Goal: Task Accomplishment & Management: Use online tool/utility

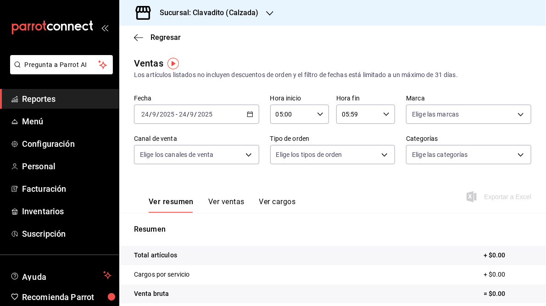
click at [247, 115] on icon "button" at bounding box center [250, 114] width 6 height 6
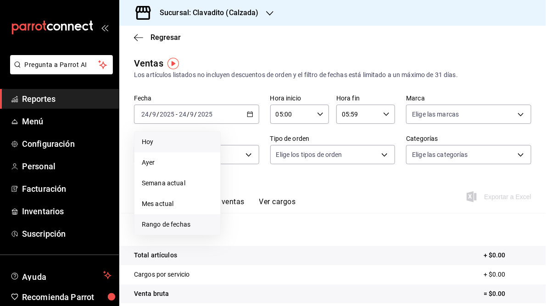
click at [164, 227] on span "Rango de fechas" at bounding box center [177, 225] width 71 height 10
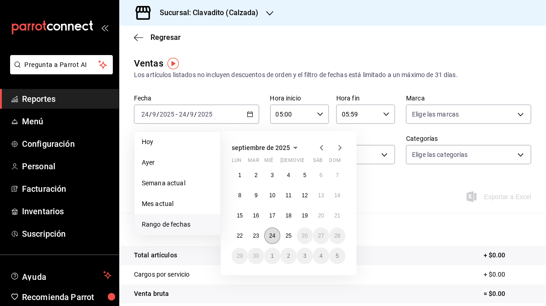
click at [269, 236] on abbr "24" at bounding box center [272, 235] width 6 height 6
click at [288, 236] on abbr "25" at bounding box center [288, 235] width 6 height 6
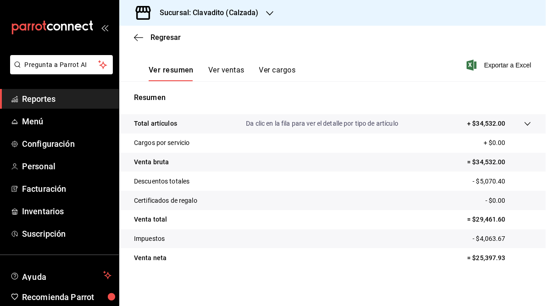
scroll to position [133, 0]
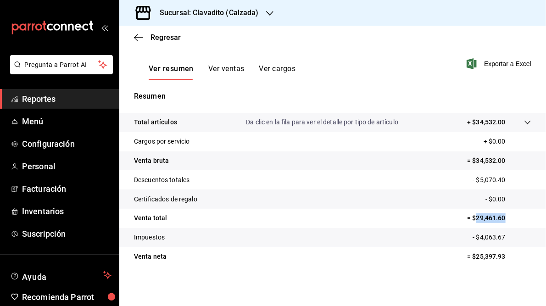
drag, startPoint x: 472, startPoint y: 218, endPoint x: 504, endPoint y: 217, distance: 32.6
click at [504, 217] on p "= $29,461.60" at bounding box center [499, 218] width 64 height 10
copy p "29,461.60"
click at [185, 11] on h3 "Sucursal: Clavadito (Calzada)" at bounding box center [205, 12] width 106 height 11
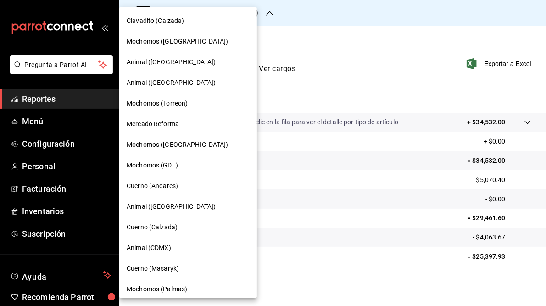
click at [164, 185] on span "Cuerno (Andares)" at bounding box center [152, 186] width 51 height 10
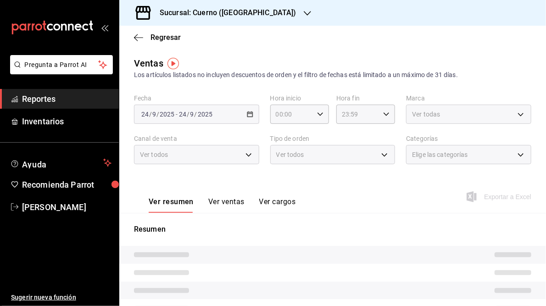
type input "05:00"
type input "05:59"
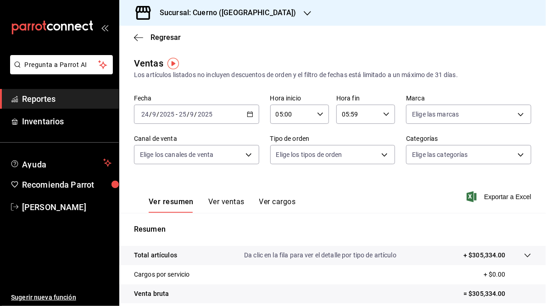
scroll to position [133, 0]
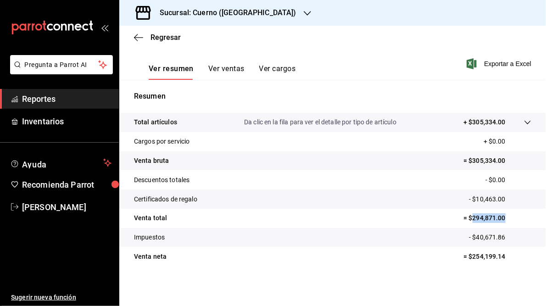
drag, startPoint x: 468, startPoint y: 217, endPoint x: 501, endPoint y: 222, distance: 33.9
click at [501, 222] on p "= $294,871.00" at bounding box center [497, 218] width 68 height 10
copy p "294,871.00"
click at [206, 14] on h3 "Sucursal: Cuerno ([GEOGRAPHIC_DATA])" at bounding box center [224, 12] width 144 height 11
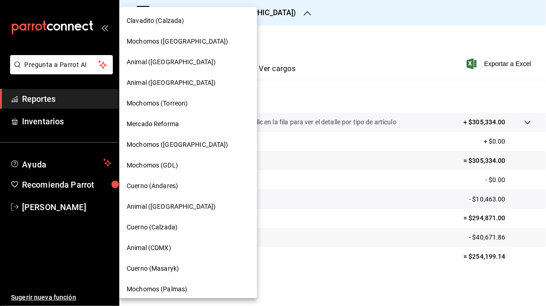
click at [148, 167] on span "Mochomos (GDL)" at bounding box center [152, 165] width 51 height 10
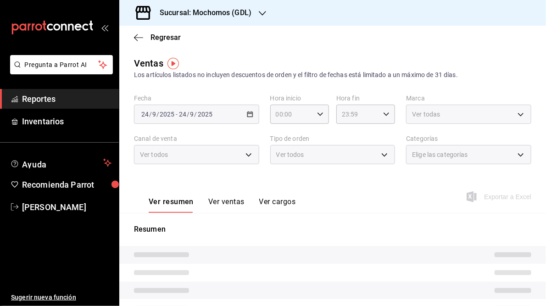
type input "05:00"
type input "05:59"
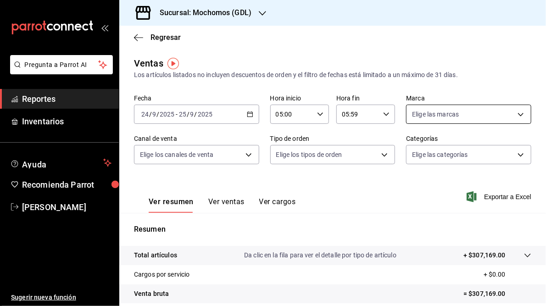
click at [514, 112] on body "Pregunta a Parrot AI Reportes Inventarios Ayuda Recomienda Parrot [PERSON_NAME]…" at bounding box center [273, 153] width 546 height 306
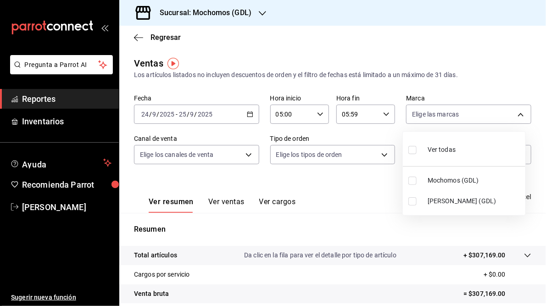
click at [438, 200] on span "[PERSON_NAME] (GDL)" at bounding box center [474, 201] width 94 height 10
type input "9cac9703-0c5a-4d8b-addd-5b6b571d65b9"
checkbox input "true"
click at [345, 198] on div at bounding box center [273, 153] width 546 height 306
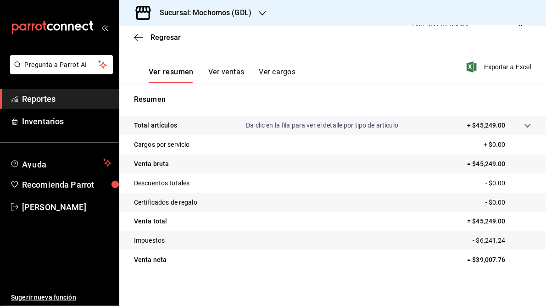
scroll to position [133, 0]
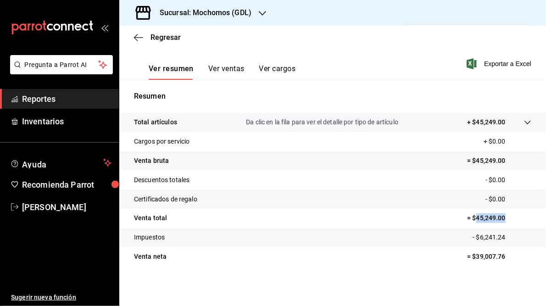
drag, startPoint x: 473, startPoint y: 217, endPoint x: 500, endPoint y: 218, distance: 27.5
click at [500, 218] on p "= $45,249.00" at bounding box center [499, 218] width 64 height 10
drag, startPoint x: 500, startPoint y: 218, endPoint x: 487, endPoint y: 217, distance: 13.8
copy p "45,249.00"
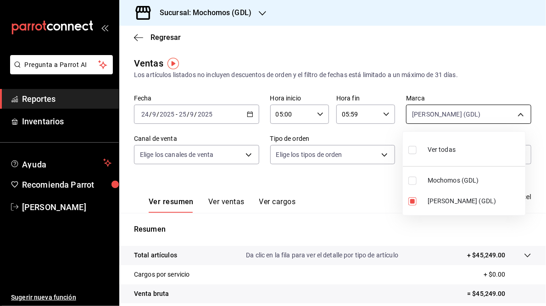
click at [513, 116] on body "Pregunta a Parrot AI Reportes Inventarios Ayuda Recomienda Parrot [PERSON_NAME]…" at bounding box center [273, 153] width 546 height 306
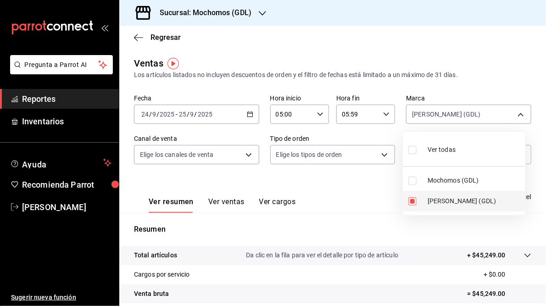
click at [442, 199] on span "[PERSON_NAME] (GDL)" at bounding box center [474, 201] width 94 height 10
checkbox input "false"
click at [450, 183] on span "Mochomos (GDL)" at bounding box center [474, 181] width 94 height 10
type input "36c25d4a-7cb0-456c-a434-e981d54830bc"
checkbox input "true"
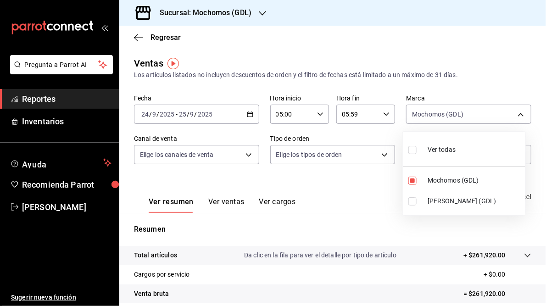
click at [341, 185] on div at bounding box center [273, 153] width 546 height 306
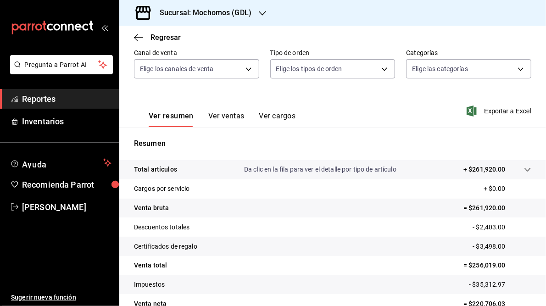
scroll to position [133, 0]
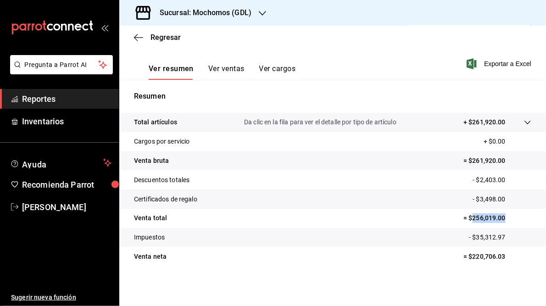
drag, startPoint x: 467, startPoint y: 217, endPoint x: 499, endPoint y: 220, distance: 32.2
click at [499, 220] on p "= $256,019.00" at bounding box center [497, 218] width 68 height 10
drag, startPoint x: 499, startPoint y: 220, endPoint x: 478, endPoint y: 216, distance: 21.0
copy p "256,019.00"
click at [221, 9] on h3 "Sucursal: Mochomos (GDL)" at bounding box center [201, 12] width 99 height 11
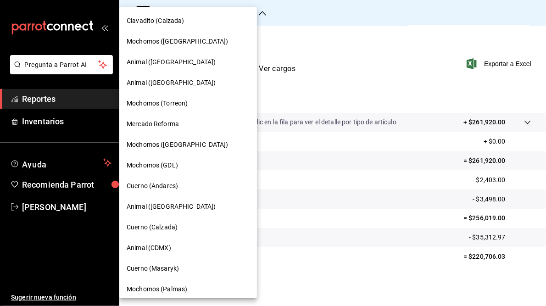
scroll to position [87, 0]
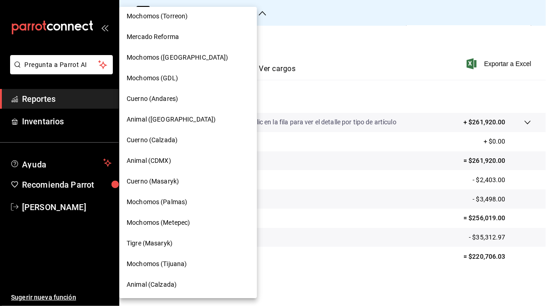
click at [167, 265] on span "Mochomos (Tijuana)" at bounding box center [157, 264] width 60 height 10
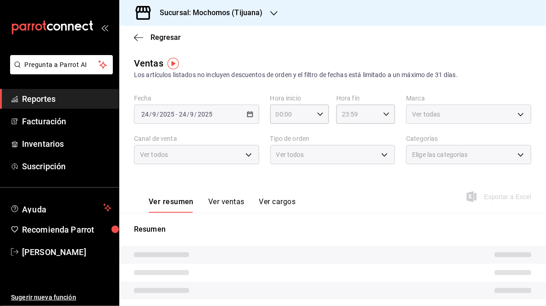
type input "05:00"
type input "05:59"
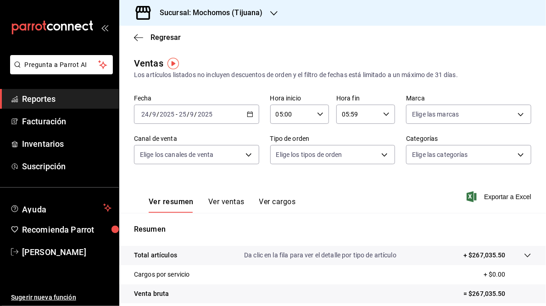
scroll to position [133, 0]
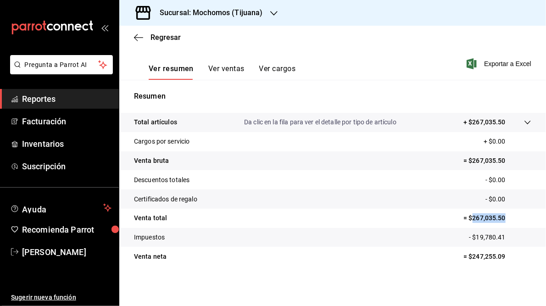
drag, startPoint x: 467, startPoint y: 218, endPoint x: 498, endPoint y: 224, distance: 32.1
click at [498, 224] on tr "Venta total = $267,035.50" at bounding box center [332, 218] width 426 height 19
drag, startPoint x: 498, startPoint y: 224, endPoint x: 490, endPoint y: 221, distance: 8.6
copy p "267,035.50"
click at [230, 19] on div "Sucursal: Mochomos (Tijuana)" at bounding box center [204, 13] width 155 height 26
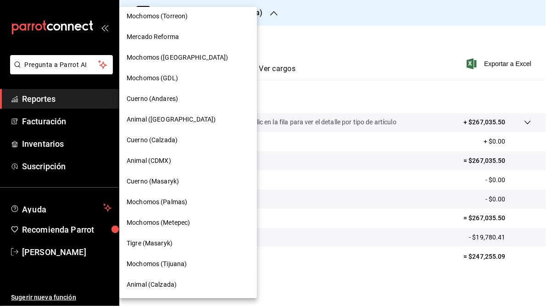
scroll to position [0, 0]
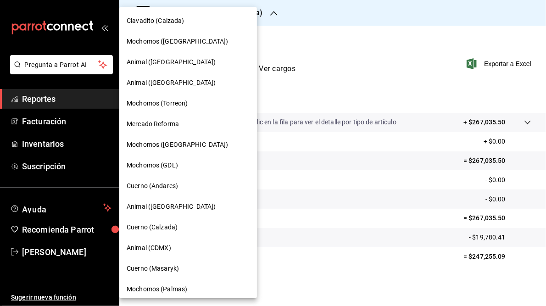
click at [143, 79] on span "Animal ([GEOGRAPHIC_DATA])" at bounding box center [171, 83] width 89 height 10
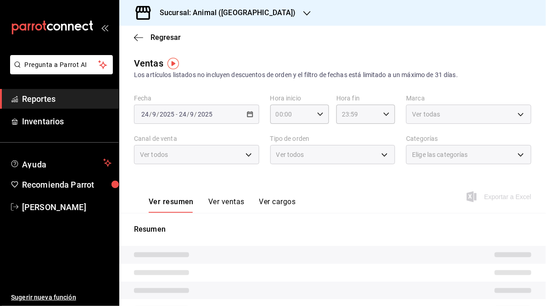
type input "05:00"
type input "05:59"
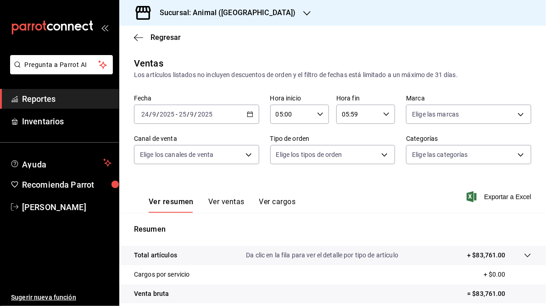
scroll to position [131, 0]
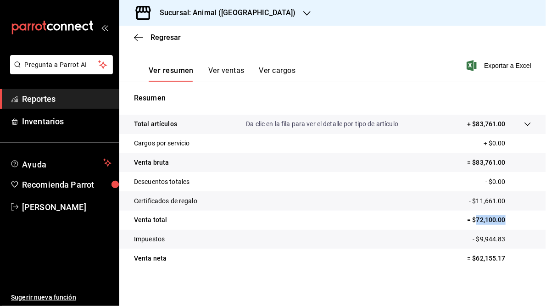
drag, startPoint x: 471, startPoint y: 220, endPoint x: 498, endPoint y: 222, distance: 27.1
click at [498, 222] on p "= $72,100.00" at bounding box center [499, 220] width 64 height 10
drag, startPoint x: 498, startPoint y: 222, endPoint x: 491, endPoint y: 221, distance: 7.4
copy p "72,100.00"
click at [197, 14] on h3 "Sucursal: Animal ([GEOGRAPHIC_DATA])" at bounding box center [224, 12] width 144 height 11
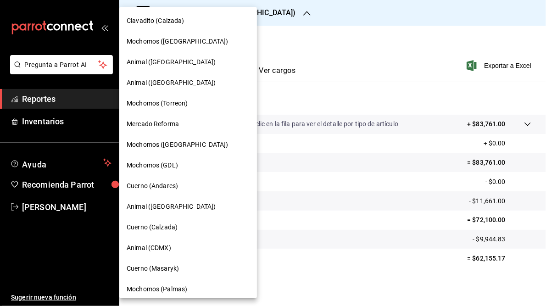
click at [172, 107] on span "Mochomos (Torreon)" at bounding box center [157, 104] width 61 height 10
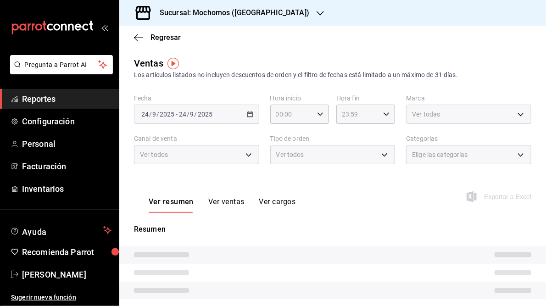
type input "05:00"
type input "05:59"
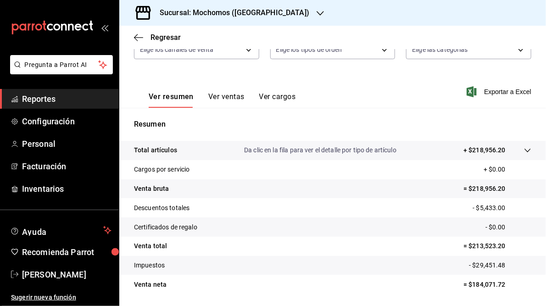
scroll to position [105, 0]
drag, startPoint x: 467, startPoint y: 245, endPoint x: 503, endPoint y: 249, distance: 36.5
click at [503, 249] on p "= $213,523.20" at bounding box center [497, 246] width 68 height 10
drag, startPoint x: 503, startPoint y: 249, endPoint x: 480, endPoint y: 245, distance: 23.3
copy p "213,523.20"
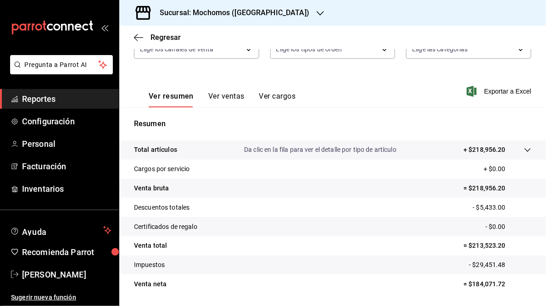
click at [221, 21] on div "Sucursal: Mochomos ([GEOGRAPHIC_DATA])" at bounding box center [227, 13] width 201 height 26
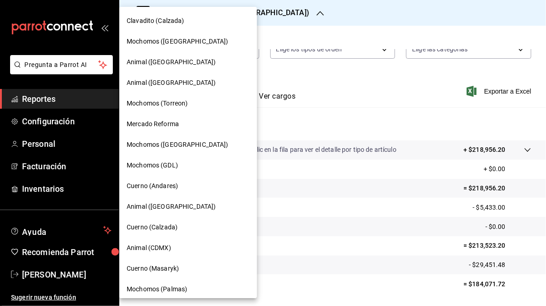
click at [141, 206] on span "Animal ([GEOGRAPHIC_DATA])" at bounding box center [171, 207] width 89 height 10
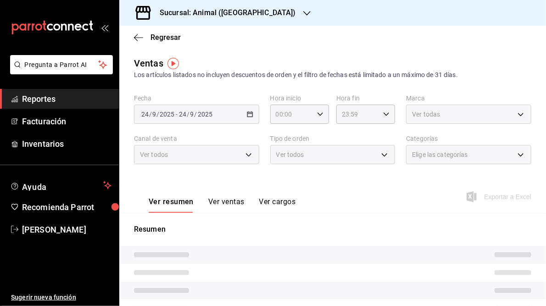
type input "05:00"
type input "05:59"
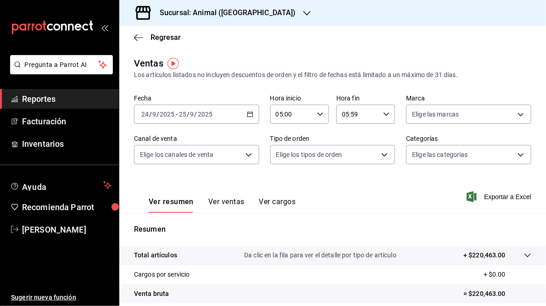
scroll to position [133, 0]
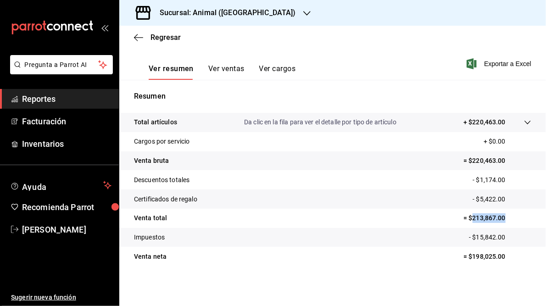
drag, startPoint x: 467, startPoint y: 218, endPoint x: 499, endPoint y: 223, distance: 32.9
click at [499, 223] on tr "Venta total = $213,867.00" at bounding box center [332, 218] width 426 height 19
drag, startPoint x: 499, startPoint y: 223, endPoint x: 488, endPoint y: 220, distance: 11.5
copy p "213,867.00"
click at [213, 6] on div "Sucursal: Animal ([GEOGRAPHIC_DATA])" at bounding box center [221, 13] width 188 height 26
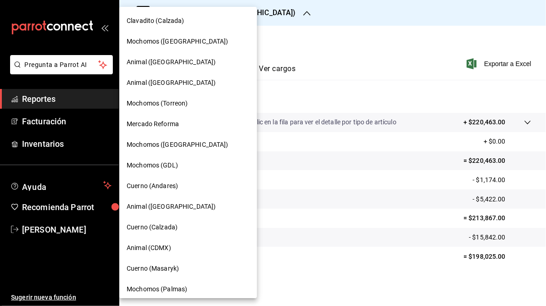
click at [151, 145] on span "Mochomos ([GEOGRAPHIC_DATA])" at bounding box center [178, 145] width 102 height 10
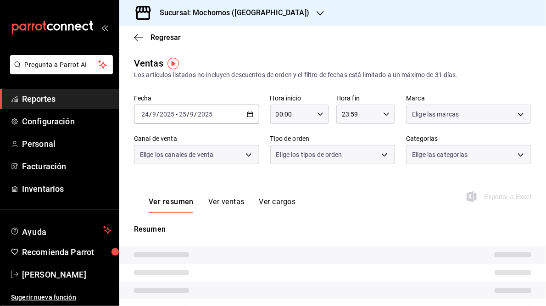
type input "05:00"
type input "05:59"
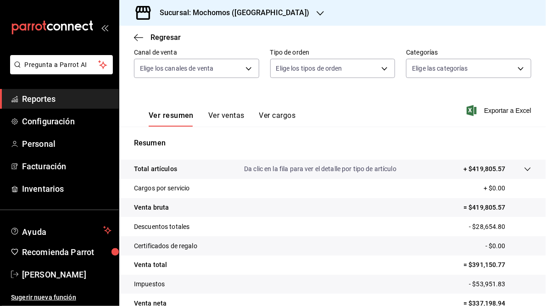
scroll to position [133, 0]
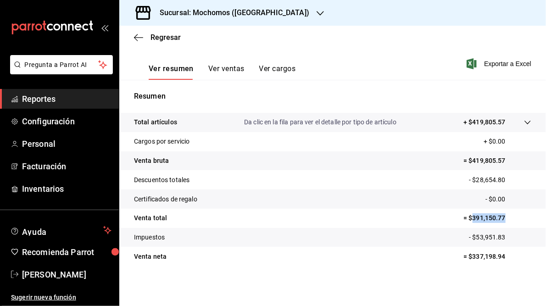
drag, startPoint x: 467, startPoint y: 216, endPoint x: 501, endPoint y: 217, distance: 34.4
click at [501, 217] on p "= $391,150.77" at bounding box center [497, 218] width 68 height 10
drag, startPoint x: 501, startPoint y: 217, endPoint x: 482, endPoint y: 216, distance: 18.8
copy p "391,150.77"
click at [220, 11] on h3 "Sucursal: Mochomos ([GEOGRAPHIC_DATA])" at bounding box center [230, 12] width 157 height 11
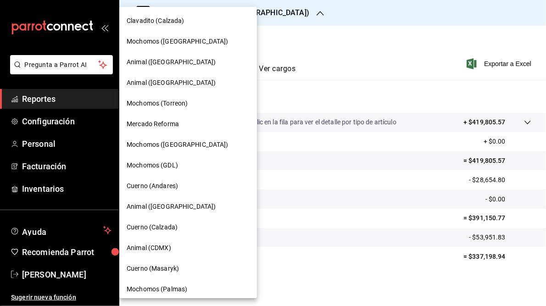
click at [145, 122] on span "Mercado Reforma" at bounding box center [153, 124] width 52 height 10
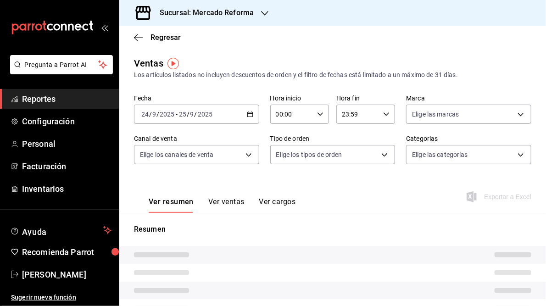
type input "05:00"
type input "05:59"
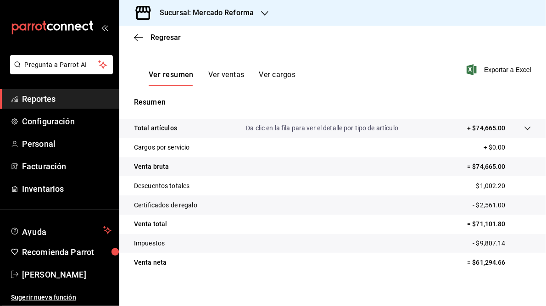
scroll to position [133, 0]
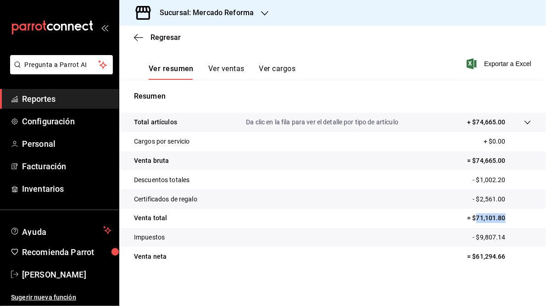
drag, startPoint x: 470, startPoint y: 219, endPoint x: 503, endPoint y: 221, distance: 33.6
click at [503, 221] on p "= $71,101.80" at bounding box center [499, 218] width 64 height 10
drag, startPoint x: 503, startPoint y: 221, endPoint x: 477, endPoint y: 215, distance: 27.3
copy p "71,101.80"
click at [213, 12] on h3 "Sucursal: Mercado Reforma" at bounding box center [202, 12] width 101 height 11
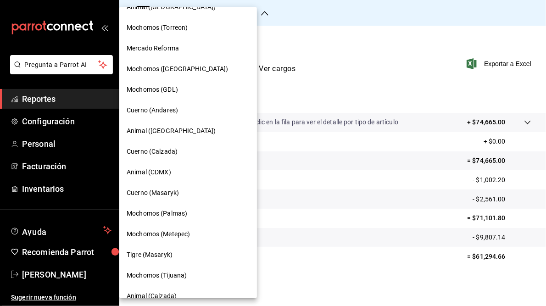
scroll to position [87, 0]
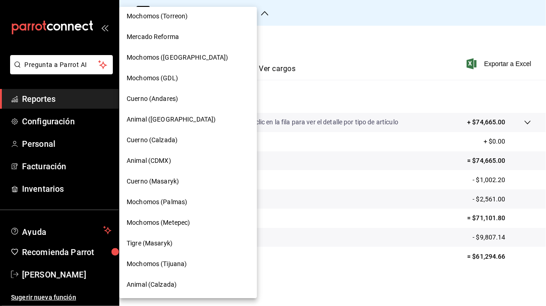
click at [154, 182] on span "Cuerno (Masaryk)" at bounding box center [153, 182] width 52 height 10
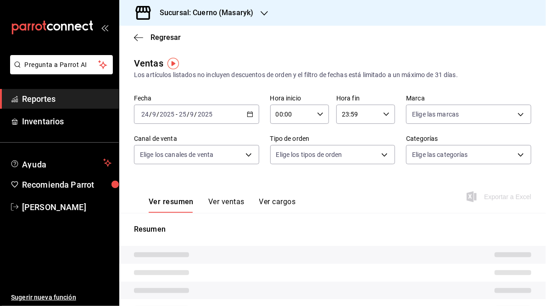
type input "05:00"
type input "05:59"
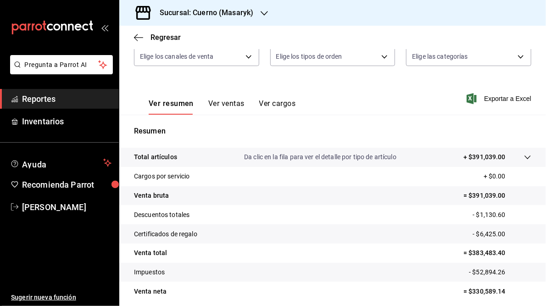
scroll to position [133, 0]
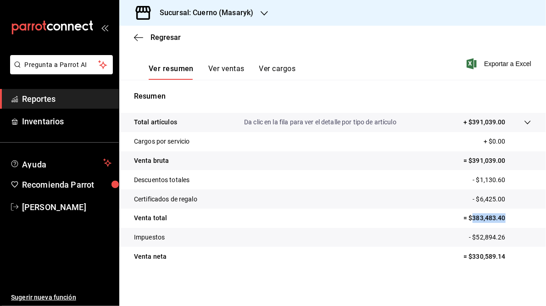
drag, startPoint x: 467, startPoint y: 217, endPoint x: 503, endPoint y: 216, distance: 36.7
click at [503, 216] on p "= $383,483.40" at bounding box center [497, 218] width 68 height 10
drag, startPoint x: 503, startPoint y: 216, endPoint x: 482, endPoint y: 216, distance: 21.6
click at [227, 22] on div "Sucursal: Cuerno (Masaryk)" at bounding box center [199, 13] width 145 height 26
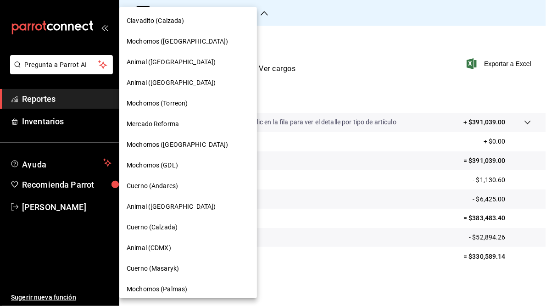
click at [147, 249] on span "Animal (CDMX)" at bounding box center [149, 248] width 44 height 10
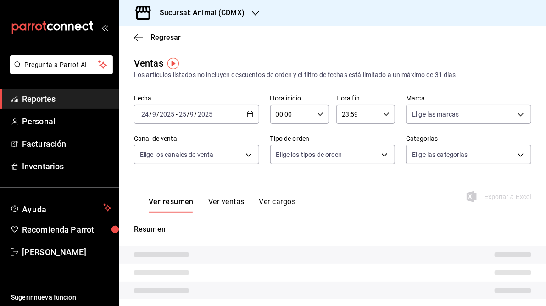
type input "05:00"
type input "05:59"
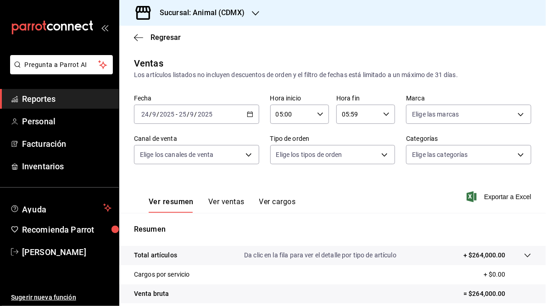
scroll to position [133, 0]
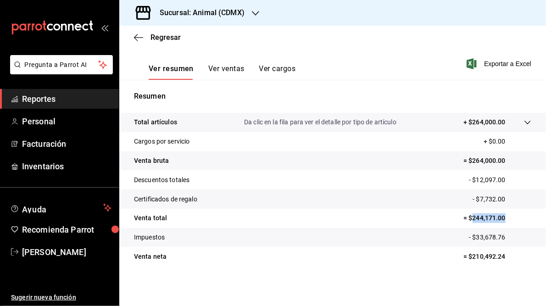
drag, startPoint x: 467, startPoint y: 219, endPoint x: 499, endPoint y: 219, distance: 31.6
click at [499, 219] on p "= $244,171.00" at bounding box center [497, 218] width 68 height 10
drag, startPoint x: 499, startPoint y: 219, endPoint x: 479, endPoint y: 216, distance: 20.4
click at [207, 14] on h3 "Sucursal: Animal (CDMX)" at bounding box center [198, 12] width 92 height 11
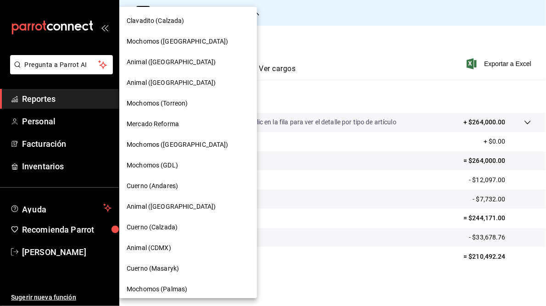
click at [160, 63] on span "Animal ([GEOGRAPHIC_DATA])" at bounding box center [171, 62] width 89 height 10
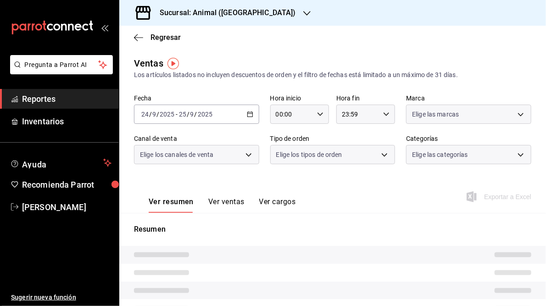
type input "05:00"
type input "05:59"
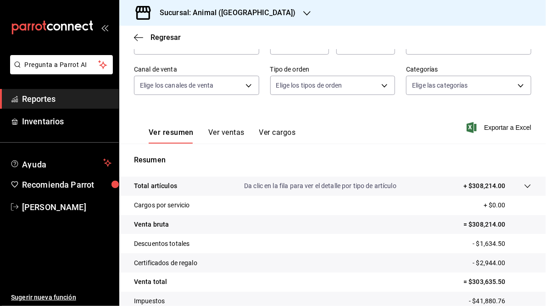
scroll to position [133, 0]
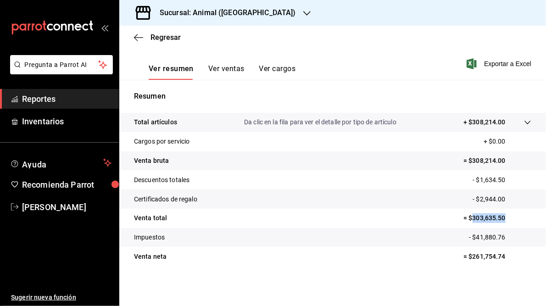
drag, startPoint x: 466, startPoint y: 217, endPoint x: 502, endPoint y: 218, distance: 36.2
click at [502, 218] on p "= $303,635.50" at bounding box center [497, 218] width 68 height 10
drag, startPoint x: 502, startPoint y: 218, endPoint x: 488, endPoint y: 218, distance: 14.2
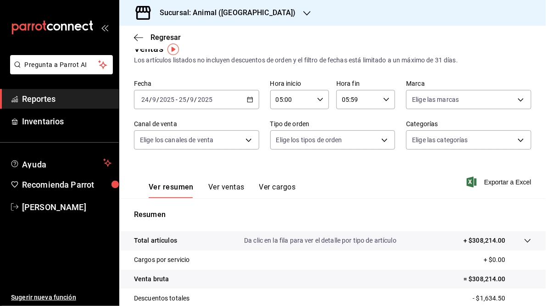
scroll to position [14, 0]
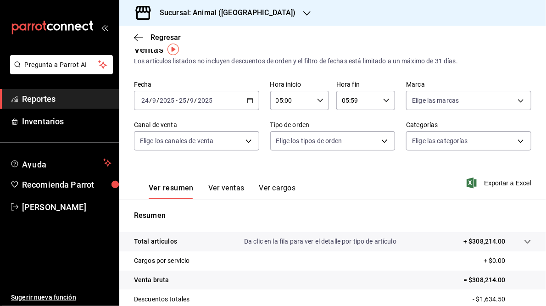
click at [303, 14] on icon "button" at bounding box center [306, 13] width 7 height 5
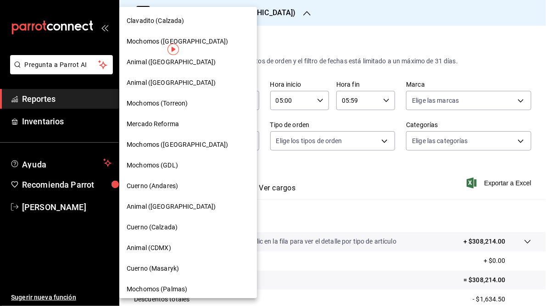
click at [157, 287] on span "Mochomos (Palmas)" at bounding box center [157, 289] width 61 height 10
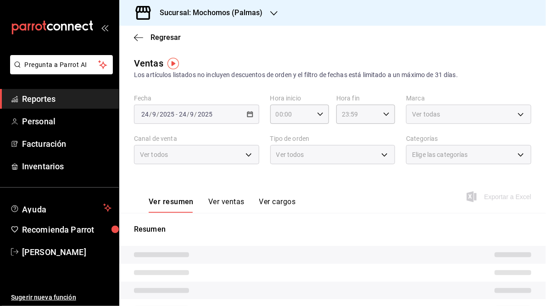
type input "05:00"
type input "05:59"
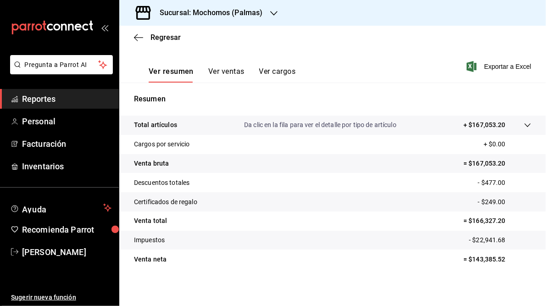
scroll to position [131, 0]
drag, startPoint x: 467, startPoint y: 219, endPoint x: 502, endPoint y: 224, distance: 35.3
click at [502, 224] on p "= $166,327.20" at bounding box center [497, 221] width 68 height 10
drag, startPoint x: 502, startPoint y: 224, endPoint x: 490, endPoint y: 221, distance: 12.3
click at [271, 15] on icon "button" at bounding box center [273, 13] width 7 height 7
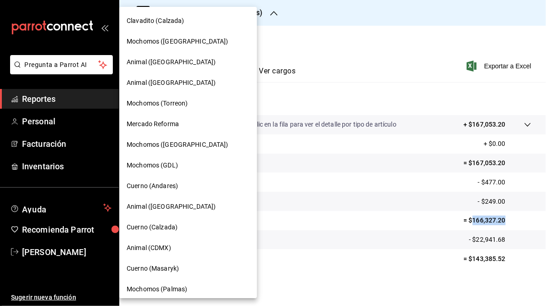
scroll to position [87, 0]
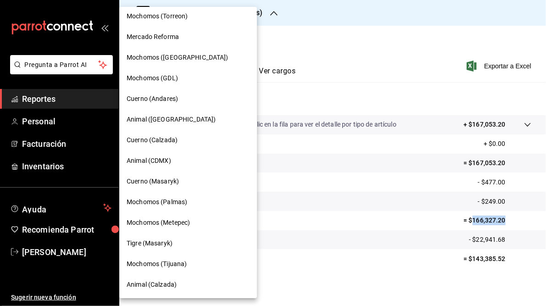
click at [172, 220] on span "Mochomos (Metepec)" at bounding box center [158, 223] width 63 height 10
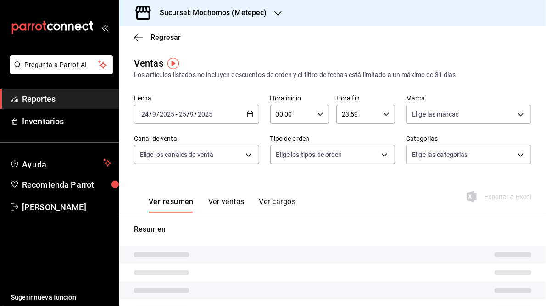
type input "05:00"
type input "05:59"
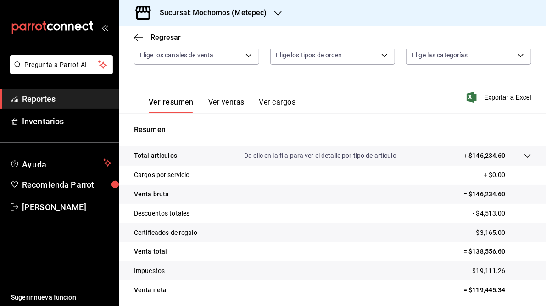
scroll to position [100, 0]
drag, startPoint x: 467, startPoint y: 250, endPoint x: 498, endPoint y: 254, distance: 31.8
click at [498, 254] on p "= $138,556.60" at bounding box center [497, 252] width 68 height 10
drag, startPoint x: 498, startPoint y: 254, endPoint x: 487, endPoint y: 252, distance: 11.1
click at [221, 13] on h3 "Sucursal: Mochomos (Metepec)" at bounding box center [209, 12] width 115 height 11
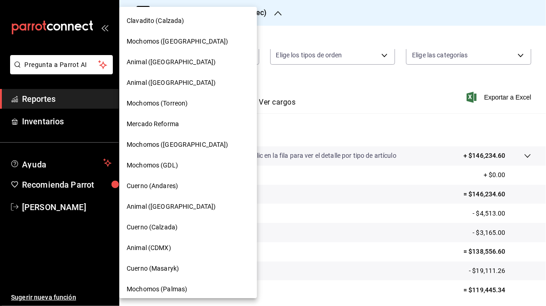
click at [169, 40] on span "Mochomos ([GEOGRAPHIC_DATA])" at bounding box center [178, 42] width 102 height 10
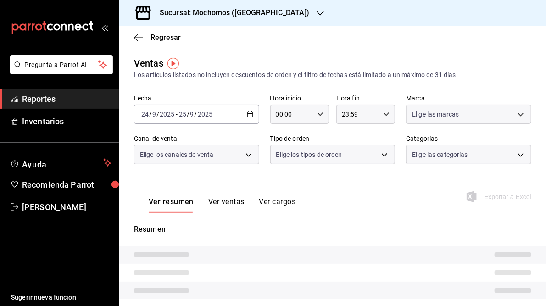
type input "05:00"
type input "05:59"
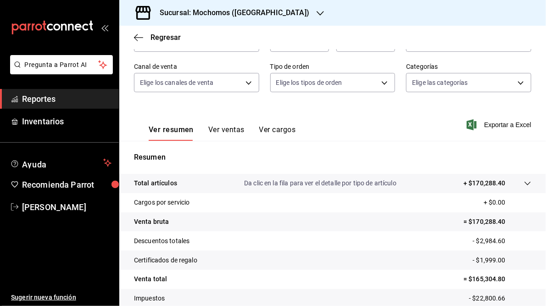
scroll to position [133, 0]
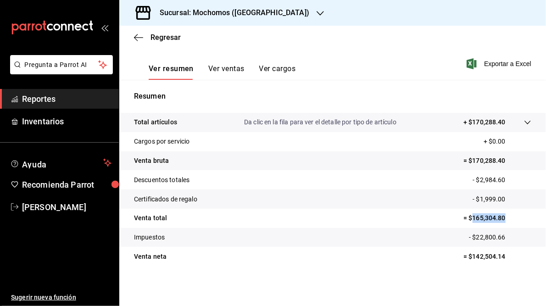
drag, startPoint x: 466, startPoint y: 218, endPoint x: 503, endPoint y: 216, distance: 37.7
click at [503, 216] on p "= $165,304.80" at bounding box center [497, 218] width 68 height 10
drag, startPoint x: 503, startPoint y: 216, endPoint x: 474, endPoint y: 219, distance: 29.5
click at [233, 17] on h3 "Sucursal: Mochomos ([GEOGRAPHIC_DATA])" at bounding box center [230, 12] width 157 height 11
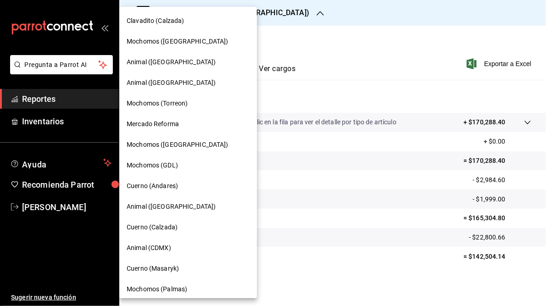
click at [155, 83] on span "Animal ([GEOGRAPHIC_DATA])" at bounding box center [171, 83] width 89 height 10
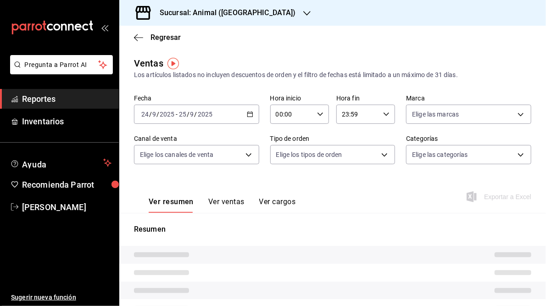
type input "05:00"
type input "05:59"
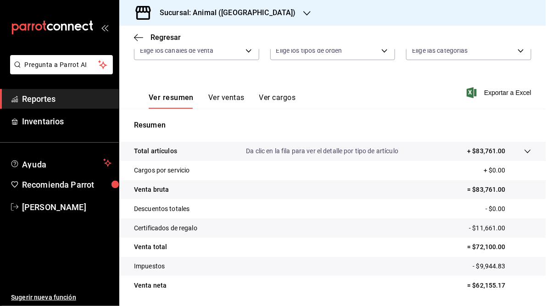
scroll to position [105, 0]
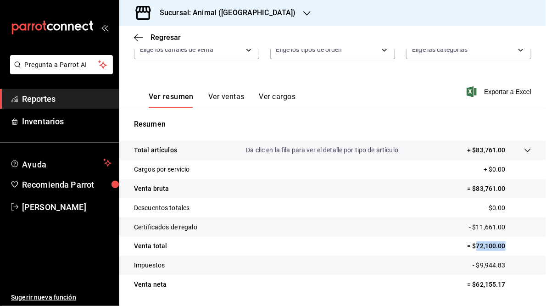
drag, startPoint x: 471, startPoint y: 245, endPoint x: 501, endPoint y: 245, distance: 29.8
click at [501, 245] on p "= $72,100.00" at bounding box center [499, 246] width 64 height 10
click at [209, 11] on h3 "Sucursal: Animal ([GEOGRAPHIC_DATA])" at bounding box center [224, 12] width 144 height 11
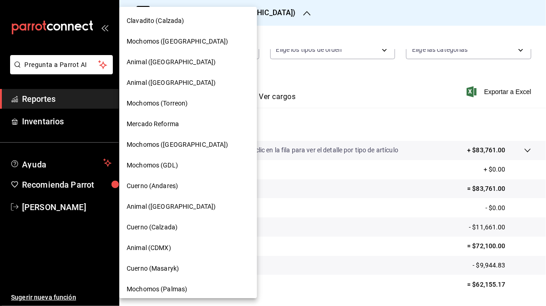
scroll to position [87, 0]
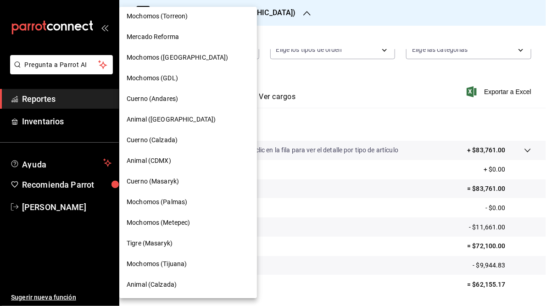
click at [153, 284] on span "Animal (Calzada)" at bounding box center [152, 285] width 50 height 10
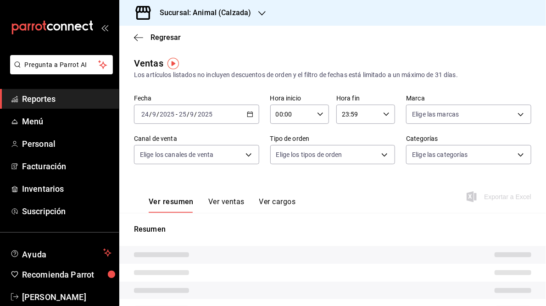
type input "05:00"
type input "05:59"
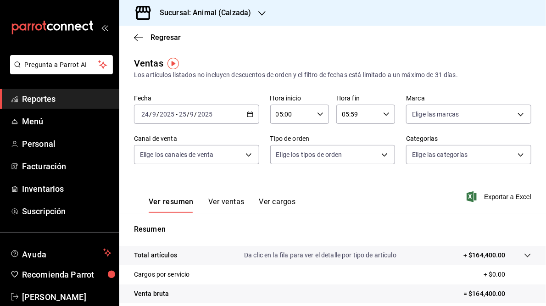
click at [323, 268] on tr "Cargos por servicio + $0.00" at bounding box center [332, 274] width 426 height 19
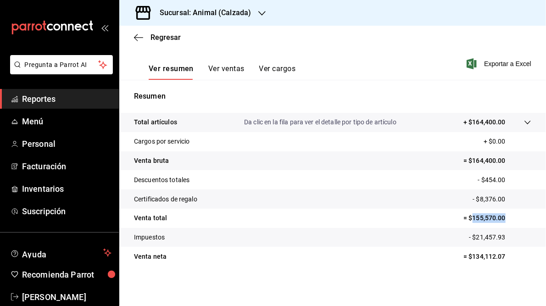
drag, startPoint x: 468, startPoint y: 217, endPoint x: 499, endPoint y: 217, distance: 31.2
click at [499, 217] on p "= $155,570.00" at bounding box center [497, 218] width 68 height 10
drag, startPoint x: 499, startPoint y: 217, endPoint x: 485, endPoint y: 217, distance: 13.8
click at [226, 15] on h3 "Sucursal: Animal (Calzada)" at bounding box center [201, 12] width 99 height 11
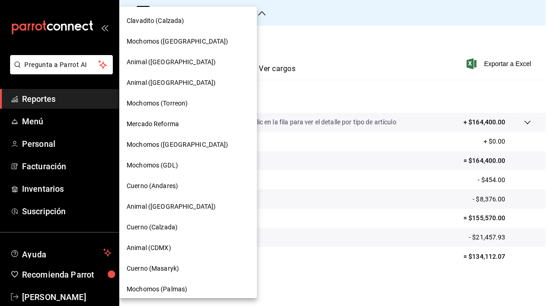
click at [146, 228] on span "Cuerno (Calzada)" at bounding box center [152, 227] width 51 height 10
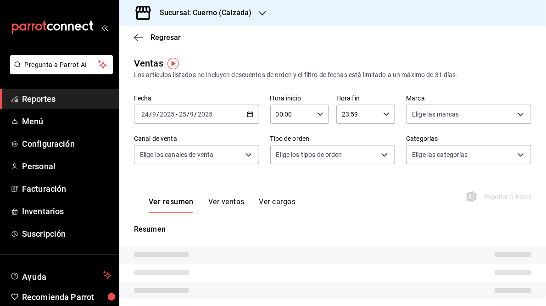
type input "05:00"
type input "05:59"
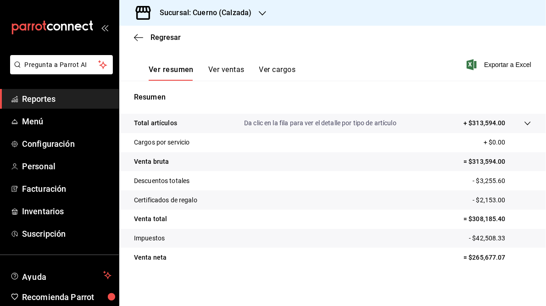
scroll to position [133, 0]
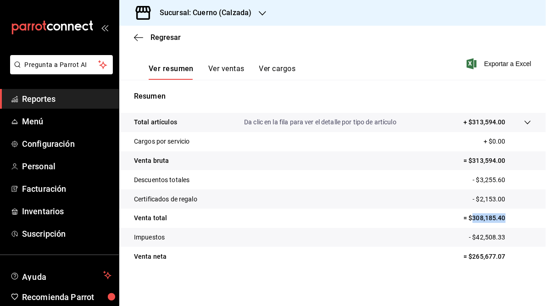
drag, startPoint x: 466, startPoint y: 218, endPoint x: 503, endPoint y: 217, distance: 36.7
click at [503, 217] on p "= $308,185.40" at bounding box center [497, 218] width 68 height 10
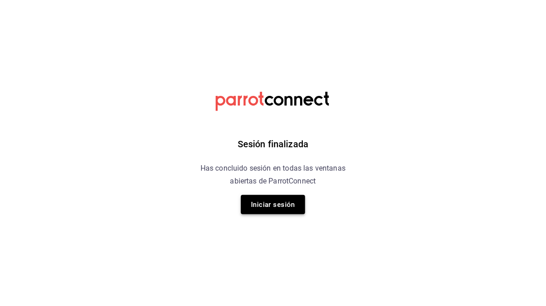
click at [257, 205] on button "Iniciar sesión" at bounding box center [273, 204] width 64 height 19
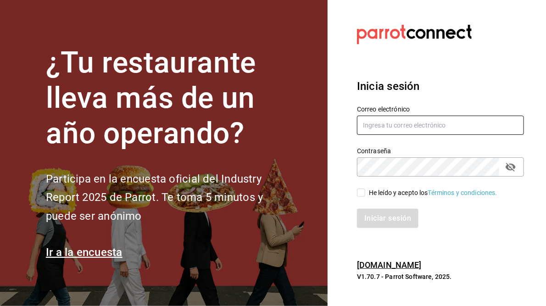
type input "[PERSON_NAME][EMAIL_ADDRESS][PERSON_NAME][DOMAIN_NAME]"
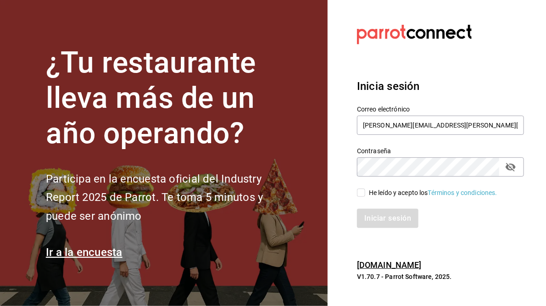
drag, startPoint x: 360, startPoint y: 192, endPoint x: 340, endPoint y: 228, distance: 41.6
click at [340, 228] on section "Datos incorrectos. Verifica que tu Correo o Contraseña [PERSON_NAME] escritos. …" at bounding box center [436, 153] width 218 height 306
click at [360, 197] on input "He leído y acepto los Términos y condiciones." at bounding box center [361, 192] width 8 height 8
checkbox input "true"
click at [385, 221] on button "Iniciar sesión" at bounding box center [388, 218] width 62 height 19
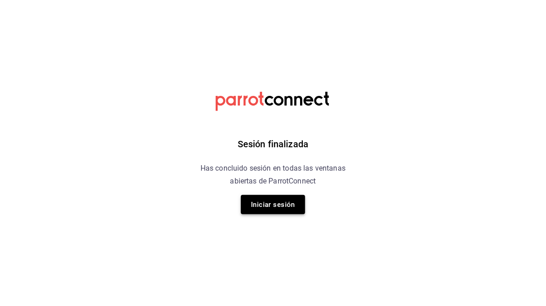
click at [266, 210] on button "Iniciar sesión" at bounding box center [273, 204] width 64 height 19
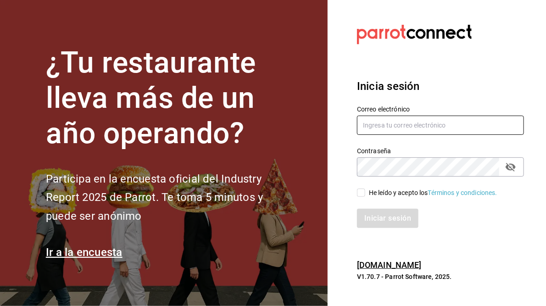
type input "[PERSON_NAME][EMAIL_ADDRESS][PERSON_NAME][DOMAIN_NAME]"
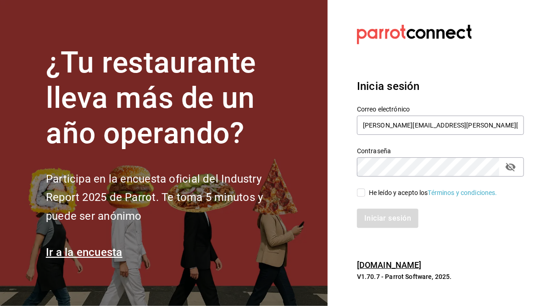
click at [356, 194] on div "He leído y acepto los Términos y condiciones." at bounding box center [435, 187] width 178 height 21
click at [363, 193] on input "He leído y acepto los Términos y condiciones." at bounding box center [361, 192] width 8 height 8
checkbox input "true"
click at [385, 212] on button "Iniciar sesión" at bounding box center [388, 218] width 62 height 19
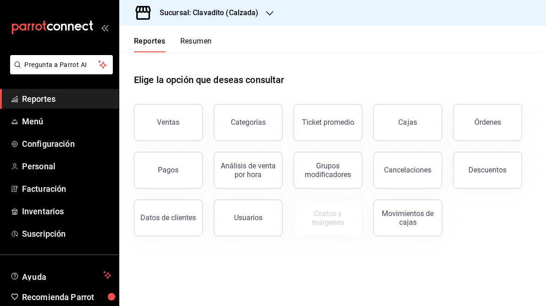
click at [269, 11] on icon "button" at bounding box center [269, 13] width 7 height 7
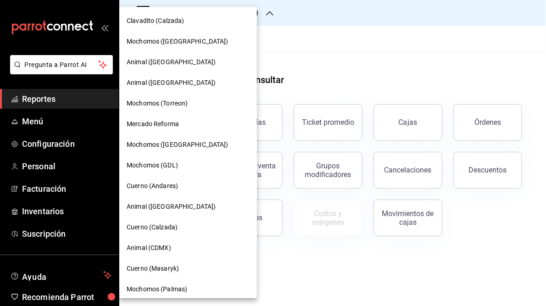
click at [158, 183] on span "Cuerno (Andares)" at bounding box center [152, 186] width 51 height 10
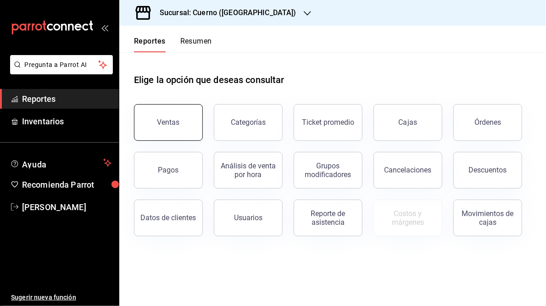
click at [172, 125] on div "Ventas" at bounding box center [168, 122] width 22 height 9
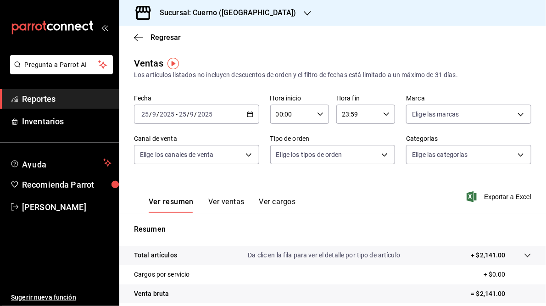
click at [249, 115] on icon "button" at bounding box center [250, 114] width 6 height 6
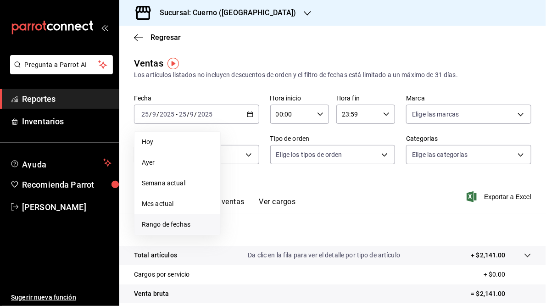
click at [172, 229] on span "Rango de fechas" at bounding box center [177, 225] width 71 height 10
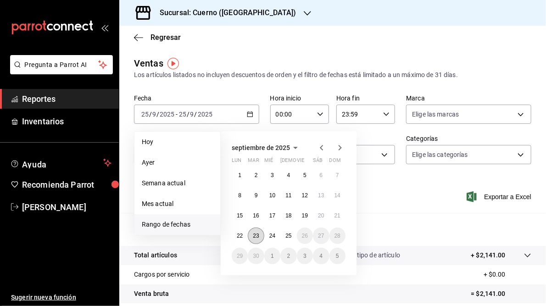
click at [254, 235] on abbr "23" at bounding box center [256, 235] width 6 height 6
click at [269, 237] on abbr "24" at bounding box center [272, 235] width 6 height 6
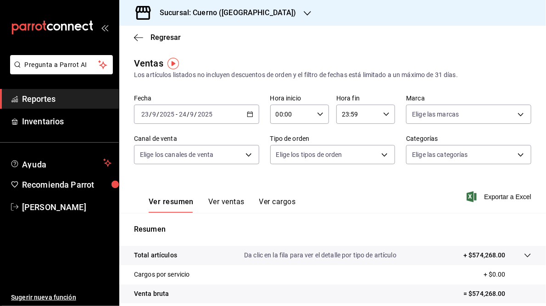
click at [319, 115] on icon "button" at bounding box center [320, 114] width 6 height 6
click at [282, 166] on span "05" at bounding box center [283, 163] width 14 height 7
type input "05:00"
click at [384, 114] on div at bounding box center [273, 153] width 546 height 306
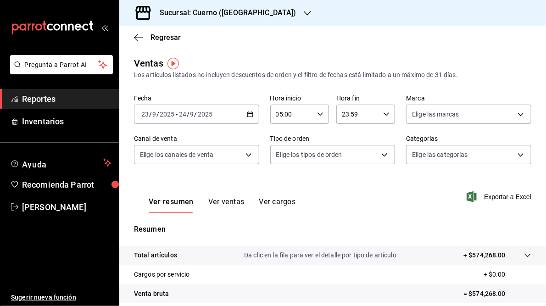
click at [384, 114] on \(Stroke\) "button" at bounding box center [386, 113] width 6 height 3
click at [349, 158] on span "05" at bounding box center [348, 157] width 14 height 7
type input "05:59"
click at [427, 52] on div at bounding box center [273, 153] width 546 height 306
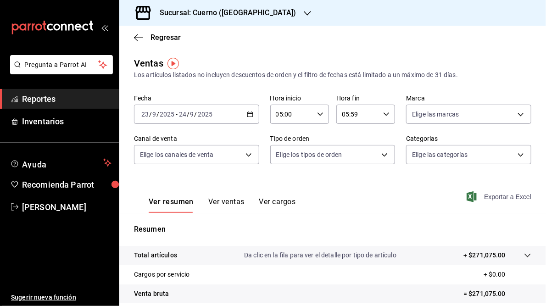
click at [508, 198] on span "Exportar a Excel" at bounding box center [499, 196] width 63 height 11
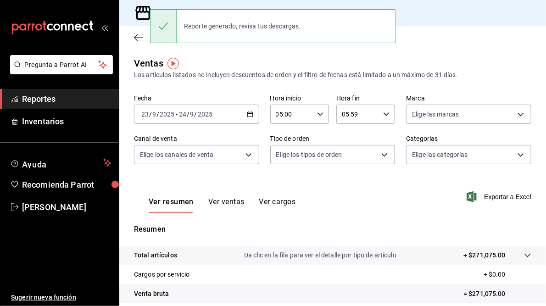
click at [280, 51] on main "Regresar Ventas Los artículos listados no incluyen descuentos de orden y el fil…" at bounding box center [332, 233] width 426 height 414
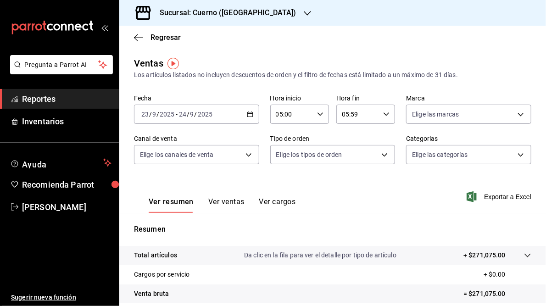
click at [249, 114] on icon "button" at bounding box center [250, 114] width 6 height 6
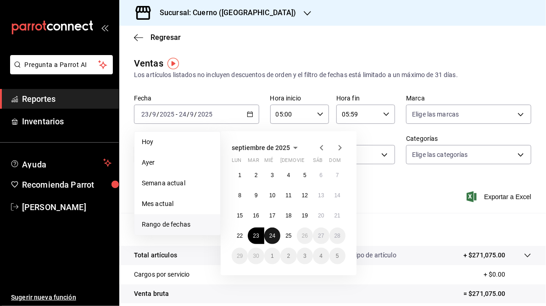
click at [275, 234] on abbr "24" at bounding box center [272, 235] width 6 height 6
click at [286, 236] on abbr "25" at bounding box center [288, 235] width 6 height 6
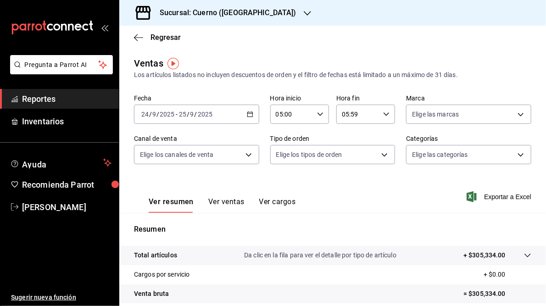
drag, startPoint x: 501, startPoint y: 194, endPoint x: 368, endPoint y: 185, distance: 133.2
click at [368, 185] on div "Ver resumen Ver ventas Ver cargos Exportar a Excel" at bounding box center [332, 194] width 426 height 38
click at [490, 194] on span "Exportar a Excel" at bounding box center [499, 196] width 63 height 11
click at [304, 11] on icon "button" at bounding box center [307, 13] width 7 height 7
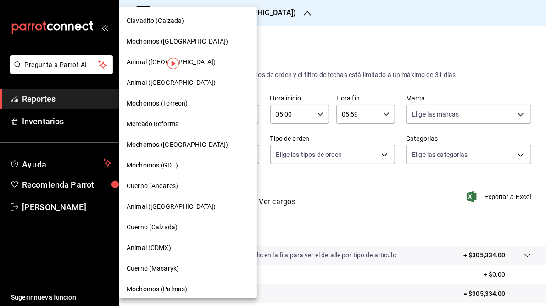
click at [200, 146] on div "Mochomos ([GEOGRAPHIC_DATA])" at bounding box center [188, 145] width 123 height 10
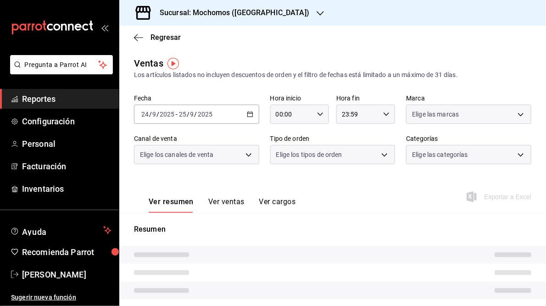
type input "05:00"
type input "05:59"
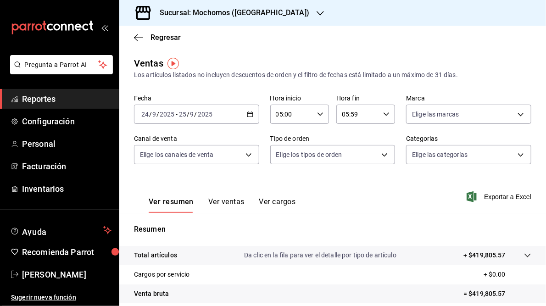
click at [248, 114] on \(Stroke\) "button" at bounding box center [249, 113] width 5 height 0
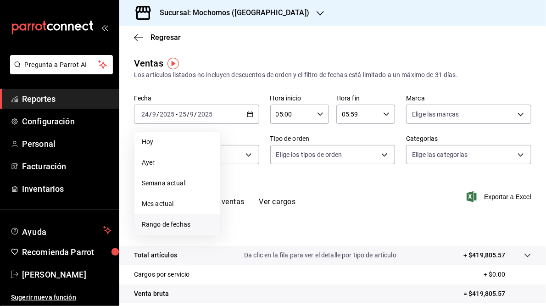
click at [169, 224] on span "Rango de fechas" at bounding box center [177, 225] width 71 height 10
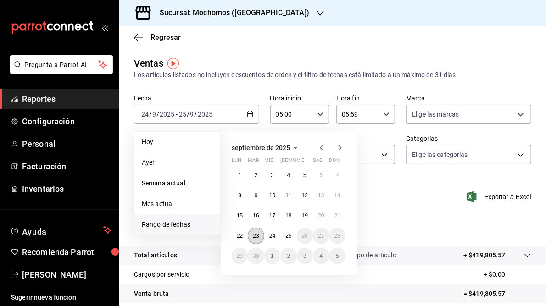
click at [256, 238] on abbr "23" at bounding box center [256, 235] width 6 height 6
click at [272, 235] on abbr "24" at bounding box center [272, 235] width 6 height 6
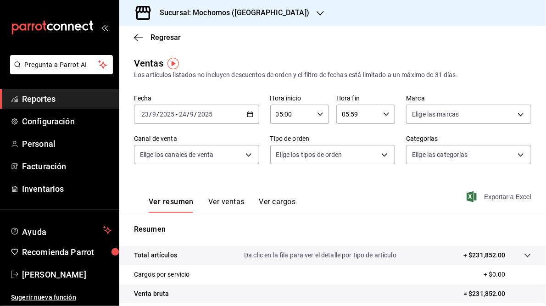
click at [497, 198] on span "Exportar a Excel" at bounding box center [499, 196] width 63 height 11
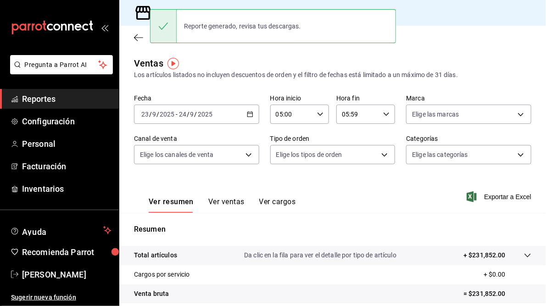
click at [250, 113] on icon "button" at bounding box center [250, 114] width 6 height 6
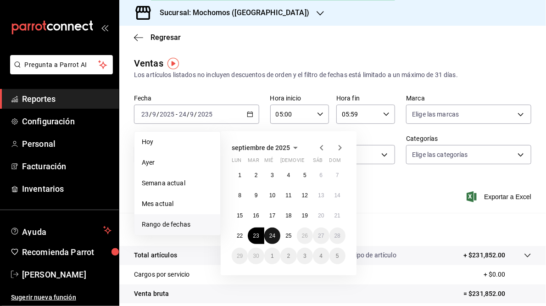
click at [275, 233] on abbr "24" at bounding box center [272, 235] width 6 height 6
click at [287, 235] on abbr "25" at bounding box center [288, 235] width 6 height 6
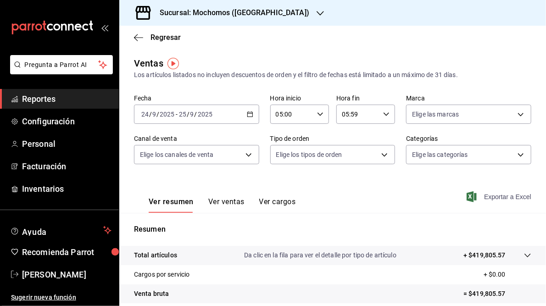
click at [493, 198] on span "Exportar a Excel" at bounding box center [499, 196] width 63 height 11
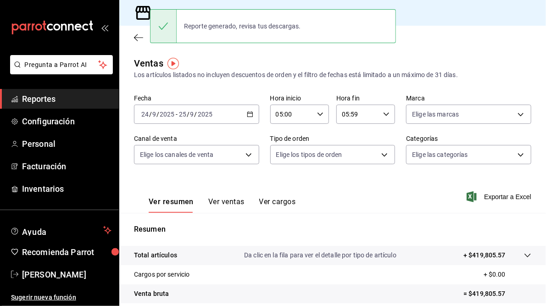
click at [229, 84] on div "Ventas Los artículos listados no incluyen descuentos de orden y el filtro de fe…" at bounding box center [332, 240] width 426 height 368
click at [272, 61] on div "Ventas Los artículos listados no incluyen descuentos de orden y el filtro de fe…" at bounding box center [332, 67] width 397 height 23
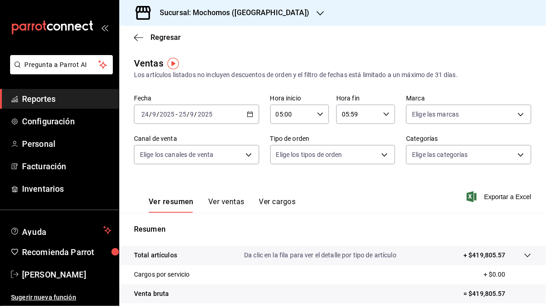
click at [316, 13] on icon "button" at bounding box center [319, 13] width 7 height 5
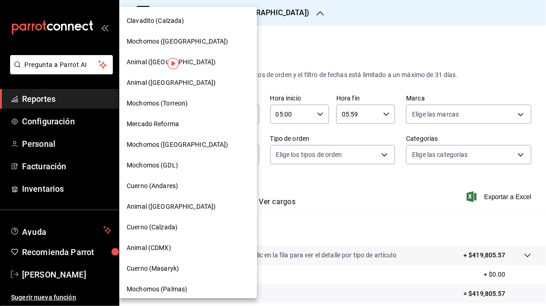
click at [171, 105] on span "Mochomos (Torreon)" at bounding box center [157, 104] width 61 height 10
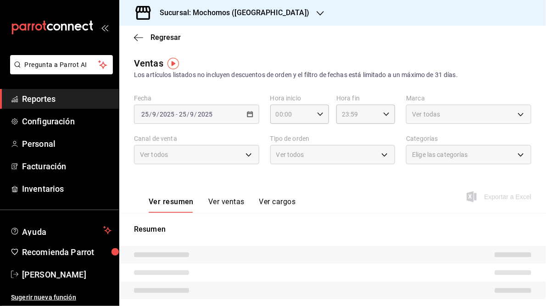
type input "05:00"
type input "05:59"
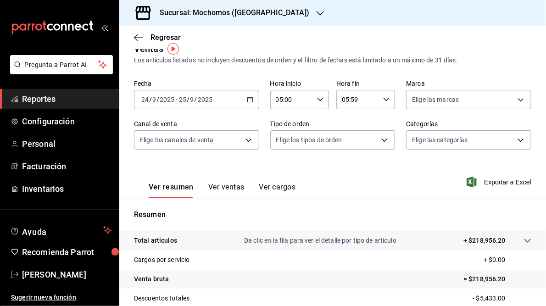
scroll to position [14, 0]
click at [248, 100] on icon "button" at bounding box center [250, 100] width 6 height 6
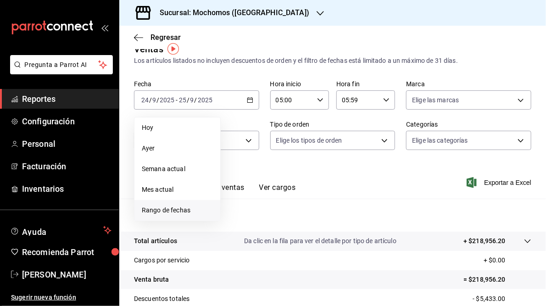
click at [163, 209] on span "Rango de fechas" at bounding box center [177, 210] width 71 height 10
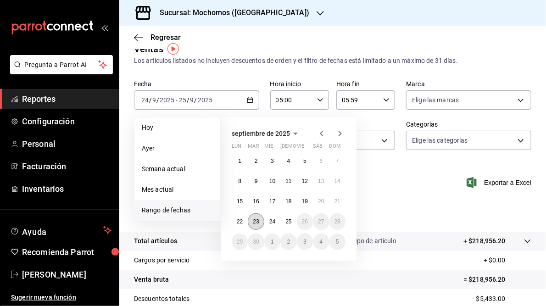
click at [257, 221] on abbr "23" at bounding box center [256, 221] width 6 height 6
click at [270, 221] on abbr "24" at bounding box center [272, 221] width 6 height 6
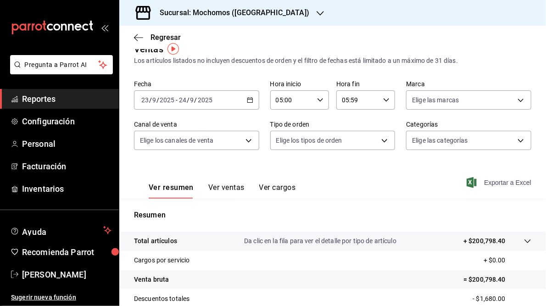
click at [492, 180] on span "Exportar a Excel" at bounding box center [499, 182] width 63 height 11
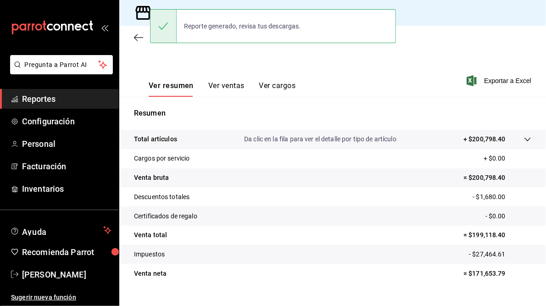
scroll to position [116, 0]
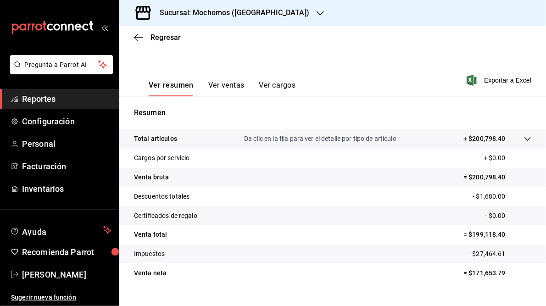
click at [304, 56] on div "Fecha 2025-09-23 23 / 9 / 2025 - 2025-09-24 24 / 9 / 2025 Hora inicio 05:00 Hor…" at bounding box center [332, 18] width 397 height 81
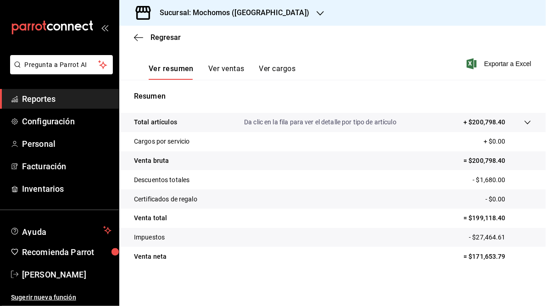
scroll to position [0, 0]
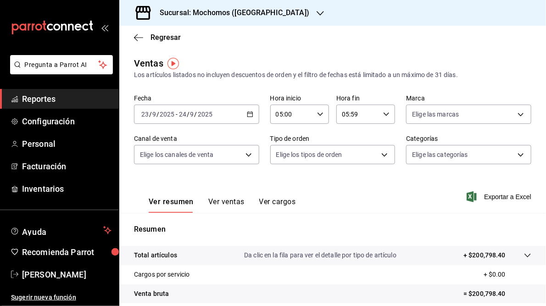
click at [249, 113] on icon "button" at bounding box center [250, 114] width 6 height 6
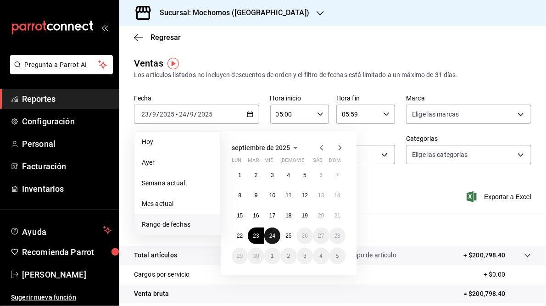
click at [273, 234] on abbr "24" at bounding box center [272, 235] width 6 height 6
click at [284, 236] on button "25" at bounding box center [288, 235] width 16 height 17
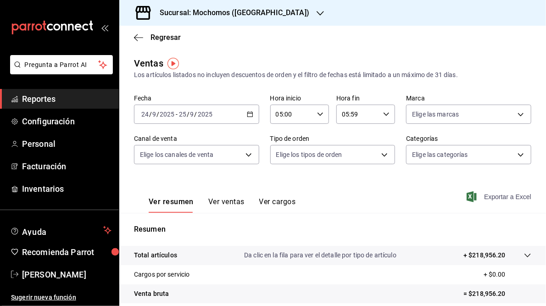
click at [504, 197] on span "Exportar a Excel" at bounding box center [499, 196] width 63 height 11
click at [303, 56] on main "Regresar Ventas Los artículos listados no incluyen descuentos de orden y el fil…" at bounding box center [332, 233] width 426 height 414
click at [316, 13] on icon "button" at bounding box center [319, 13] width 7 height 5
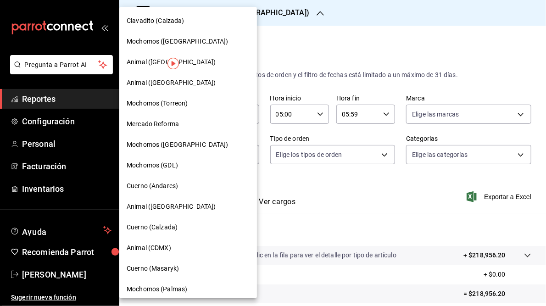
click at [166, 166] on span "Mochomos (GDL)" at bounding box center [152, 165] width 51 height 10
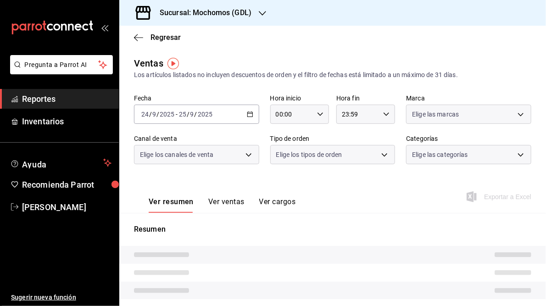
type input "05:00"
type input "05:59"
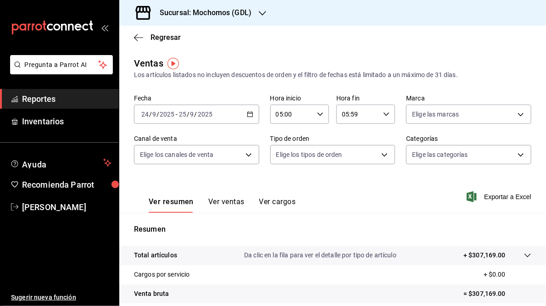
click at [249, 114] on \(Stroke\) "button" at bounding box center [249, 113] width 5 height 0
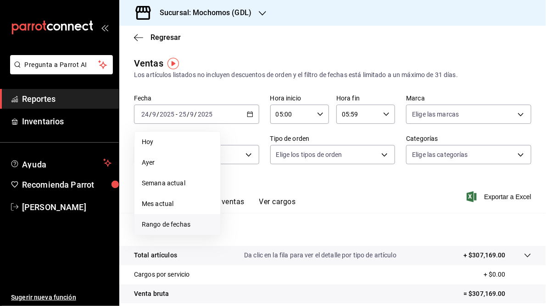
click at [180, 224] on span "Rango de fechas" at bounding box center [177, 225] width 71 height 10
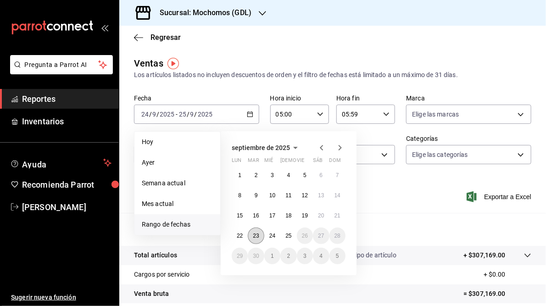
click at [254, 238] on abbr "23" at bounding box center [256, 235] width 6 height 6
click at [272, 238] on button "24" at bounding box center [272, 235] width 16 height 17
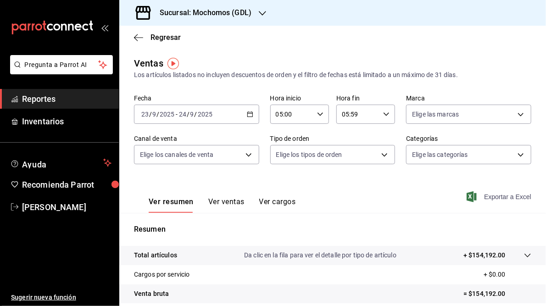
click at [489, 199] on span "Exportar a Excel" at bounding box center [499, 196] width 63 height 11
click at [247, 114] on icon "button" at bounding box center [250, 114] width 6 height 6
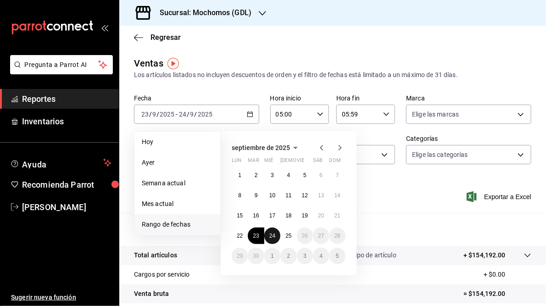
click at [270, 235] on abbr "24" at bounding box center [272, 235] width 6 height 6
click at [288, 237] on abbr "25" at bounding box center [288, 235] width 6 height 6
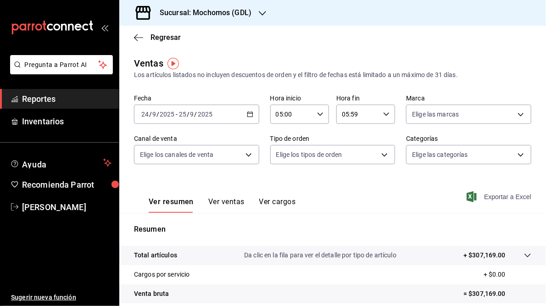
click at [492, 196] on span "Exportar a Excel" at bounding box center [499, 196] width 63 height 11
click at [260, 16] on icon "button" at bounding box center [262, 13] width 7 height 7
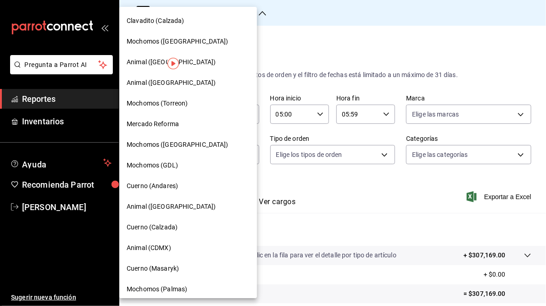
click at [163, 125] on span "Mercado Reforma" at bounding box center [153, 124] width 52 height 10
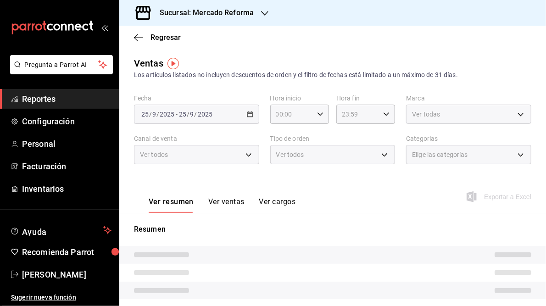
type input "05:00"
type input "05:59"
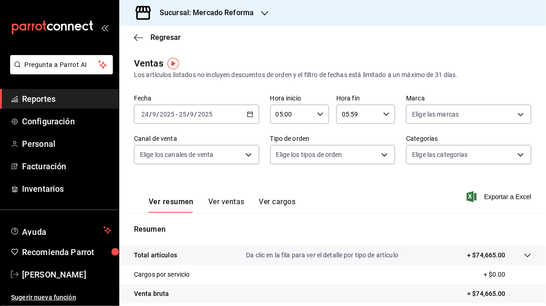
click at [247, 113] on \(Stroke\) "button" at bounding box center [249, 113] width 5 height 0
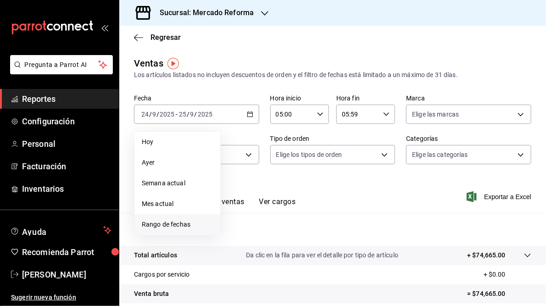
click at [168, 223] on span "Rango de fechas" at bounding box center [177, 225] width 71 height 10
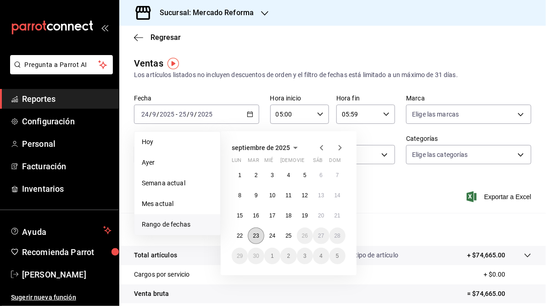
click at [258, 238] on abbr "23" at bounding box center [256, 235] width 6 height 6
click at [273, 235] on abbr "24" at bounding box center [272, 235] width 6 height 6
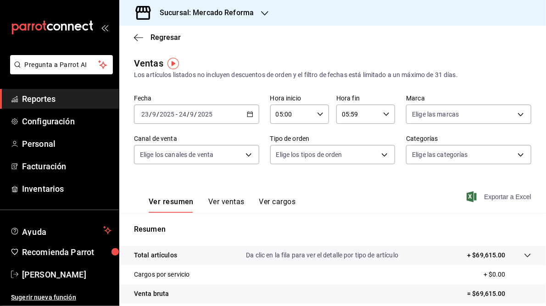
click at [492, 198] on span "Exportar a Excel" at bounding box center [499, 196] width 63 height 11
click at [304, 42] on div "Regresar" at bounding box center [332, 37] width 426 height 23
click at [263, 11] on icon "button" at bounding box center [264, 13] width 7 height 7
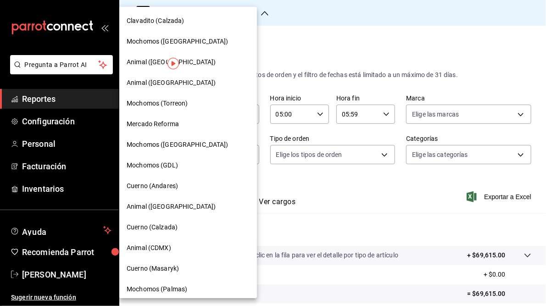
click at [356, 77] on div at bounding box center [273, 153] width 546 height 306
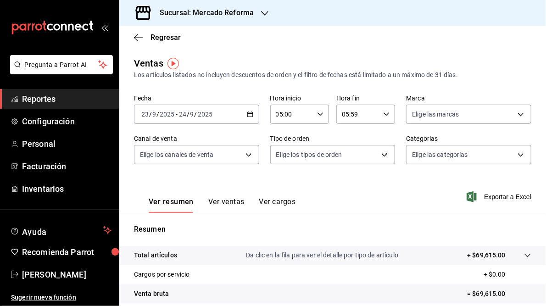
click at [250, 114] on \(Stroke\) "button" at bounding box center [249, 113] width 5 height 0
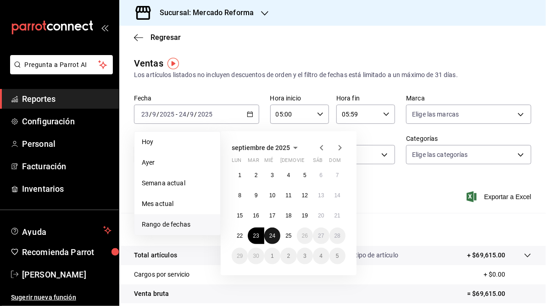
click at [271, 235] on abbr "24" at bounding box center [272, 235] width 6 height 6
click at [290, 238] on abbr "25" at bounding box center [288, 235] width 6 height 6
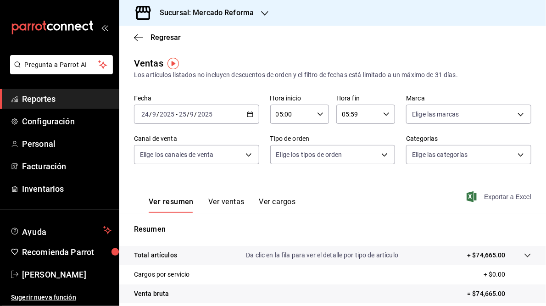
click at [506, 198] on span "Exportar a Excel" at bounding box center [499, 196] width 63 height 11
click at [489, 198] on span "Exportar a Excel" at bounding box center [499, 196] width 63 height 11
